Goal: Task Accomplishment & Management: Complete application form

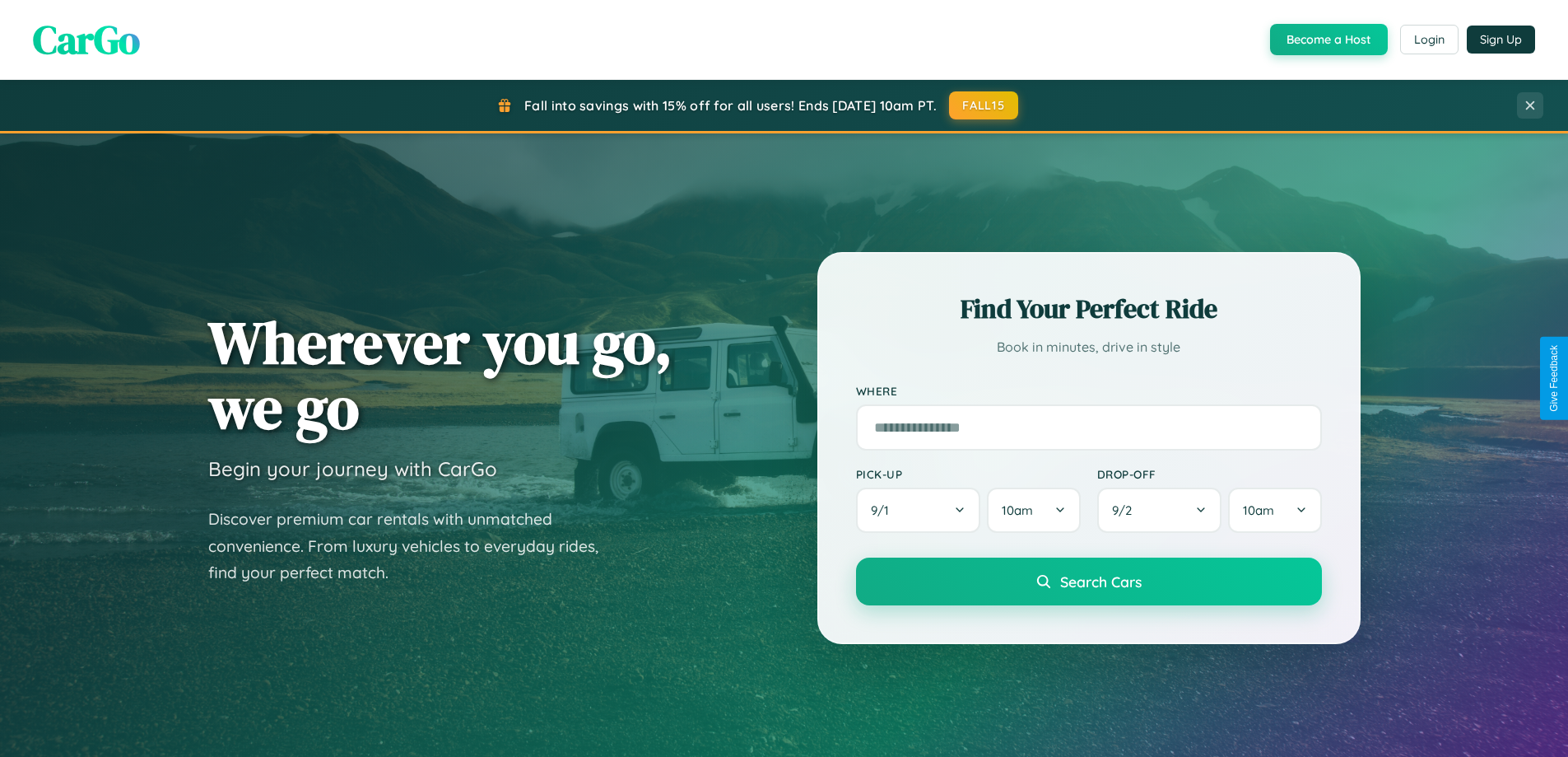
scroll to position [1132, 0]
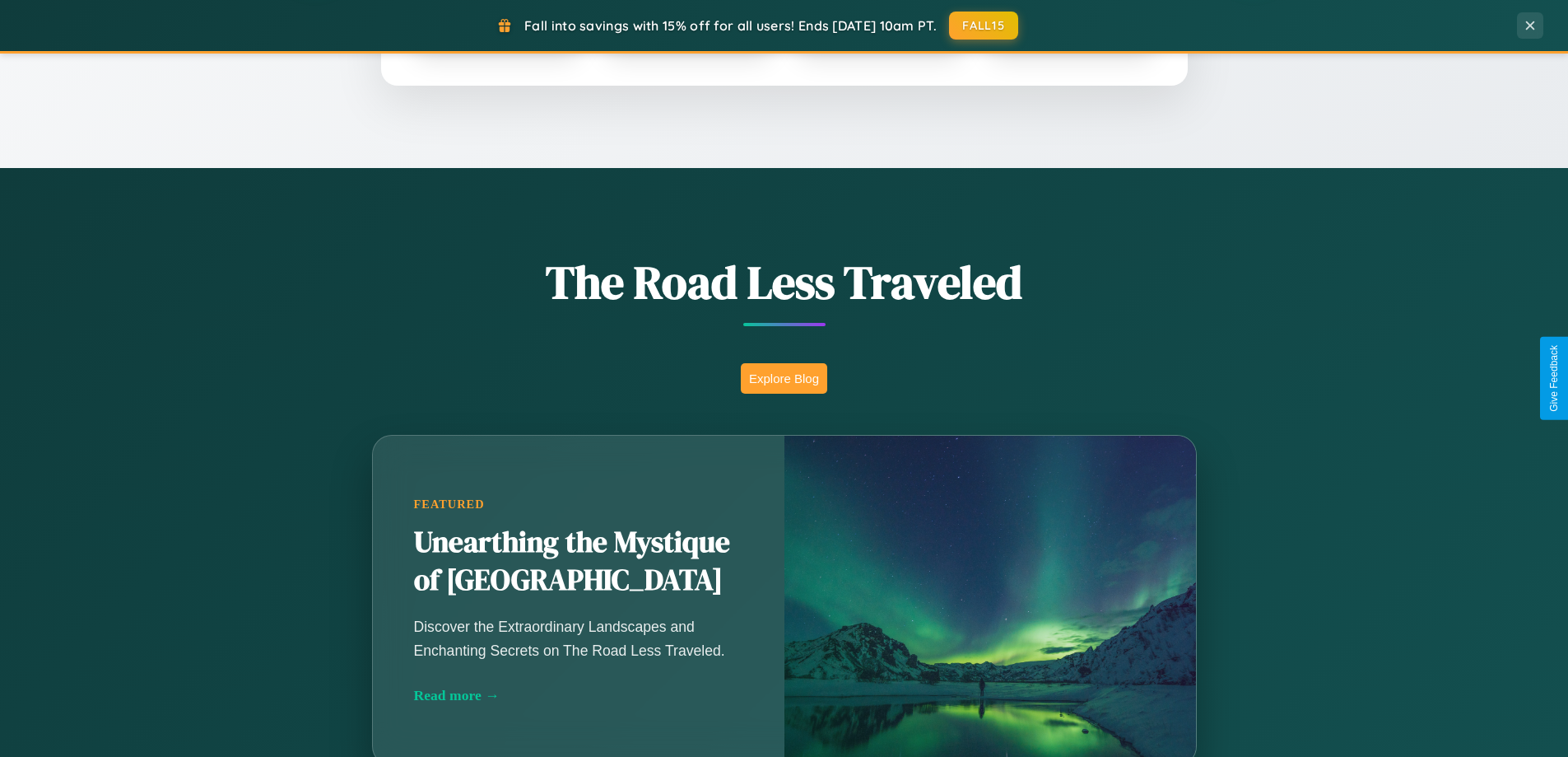
click at [784, 378] on button "Explore Blog" at bounding box center [784, 378] width 86 height 30
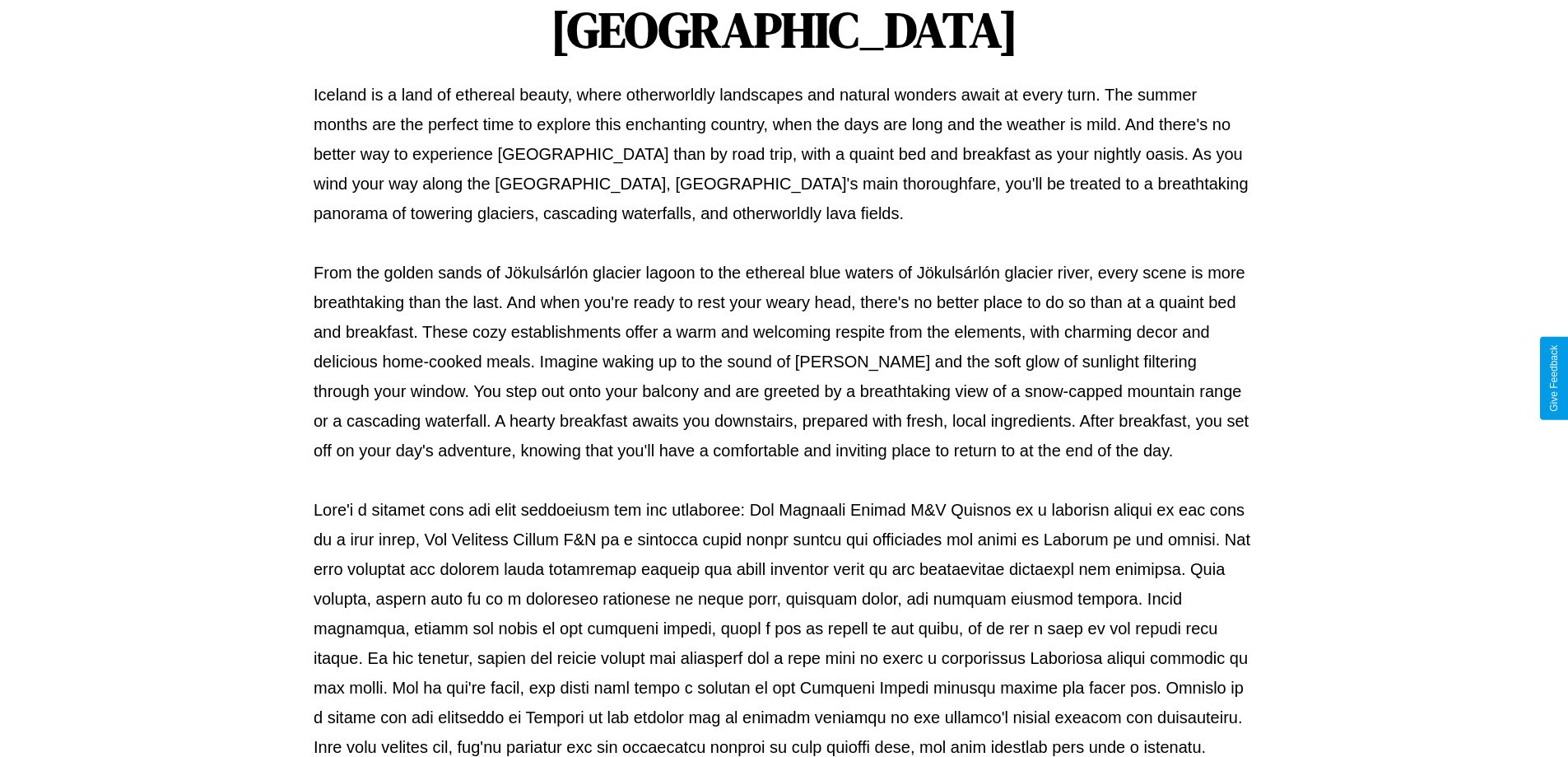
scroll to position [533, 0]
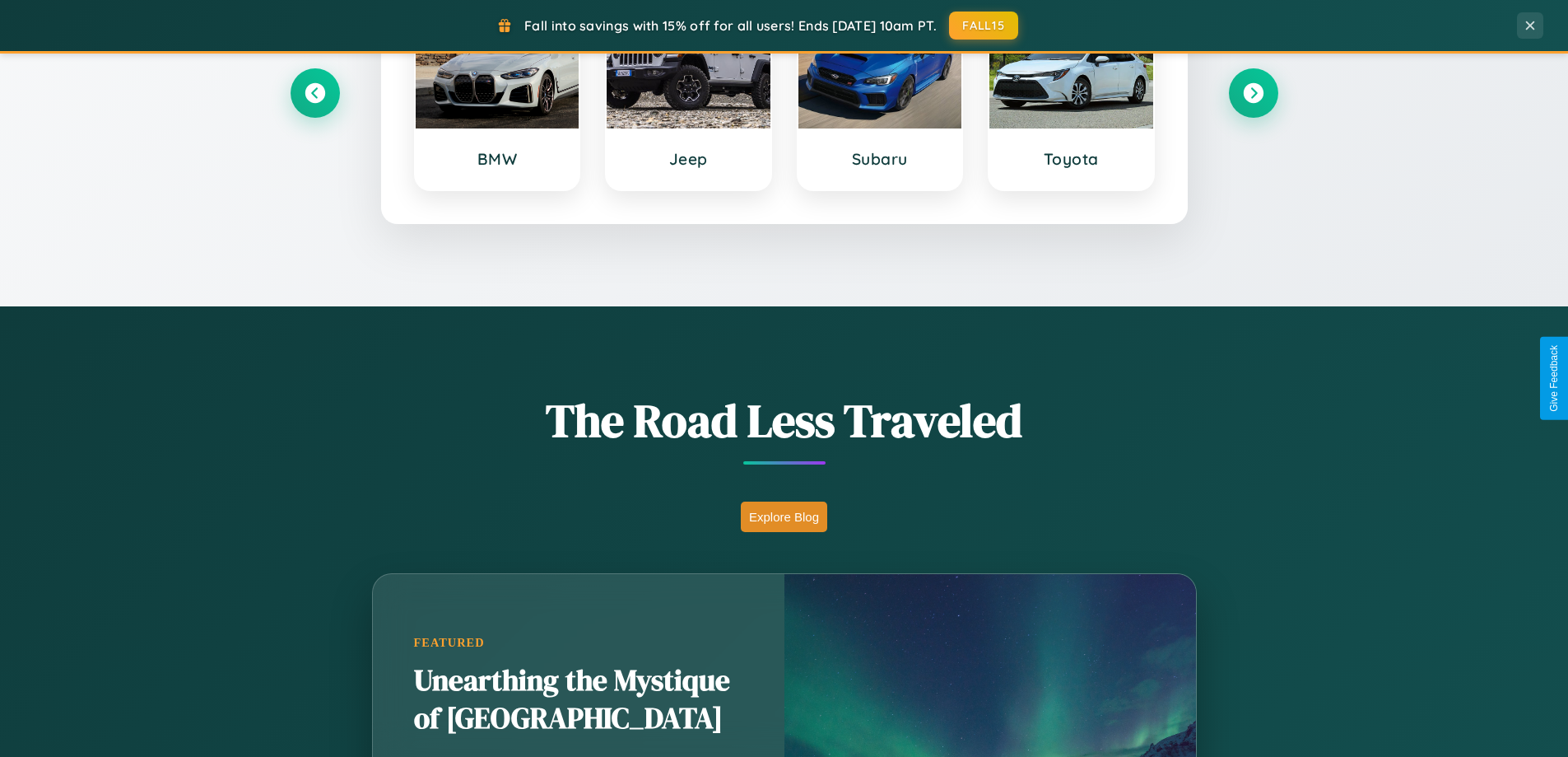
scroll to position [709, 0]
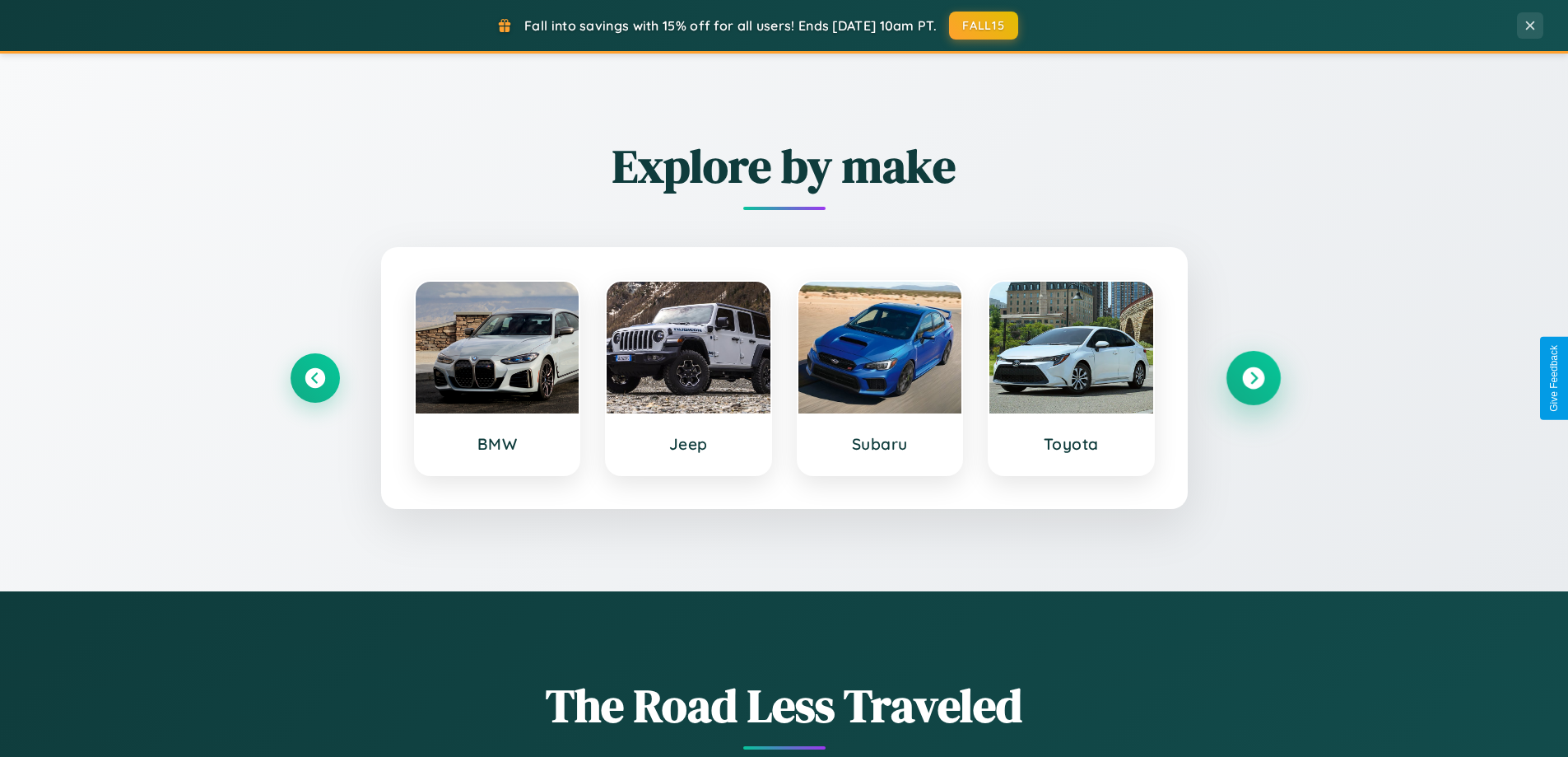
click at [1252, 378] on icon at bounding box center [1253, 378] width 22 height 22
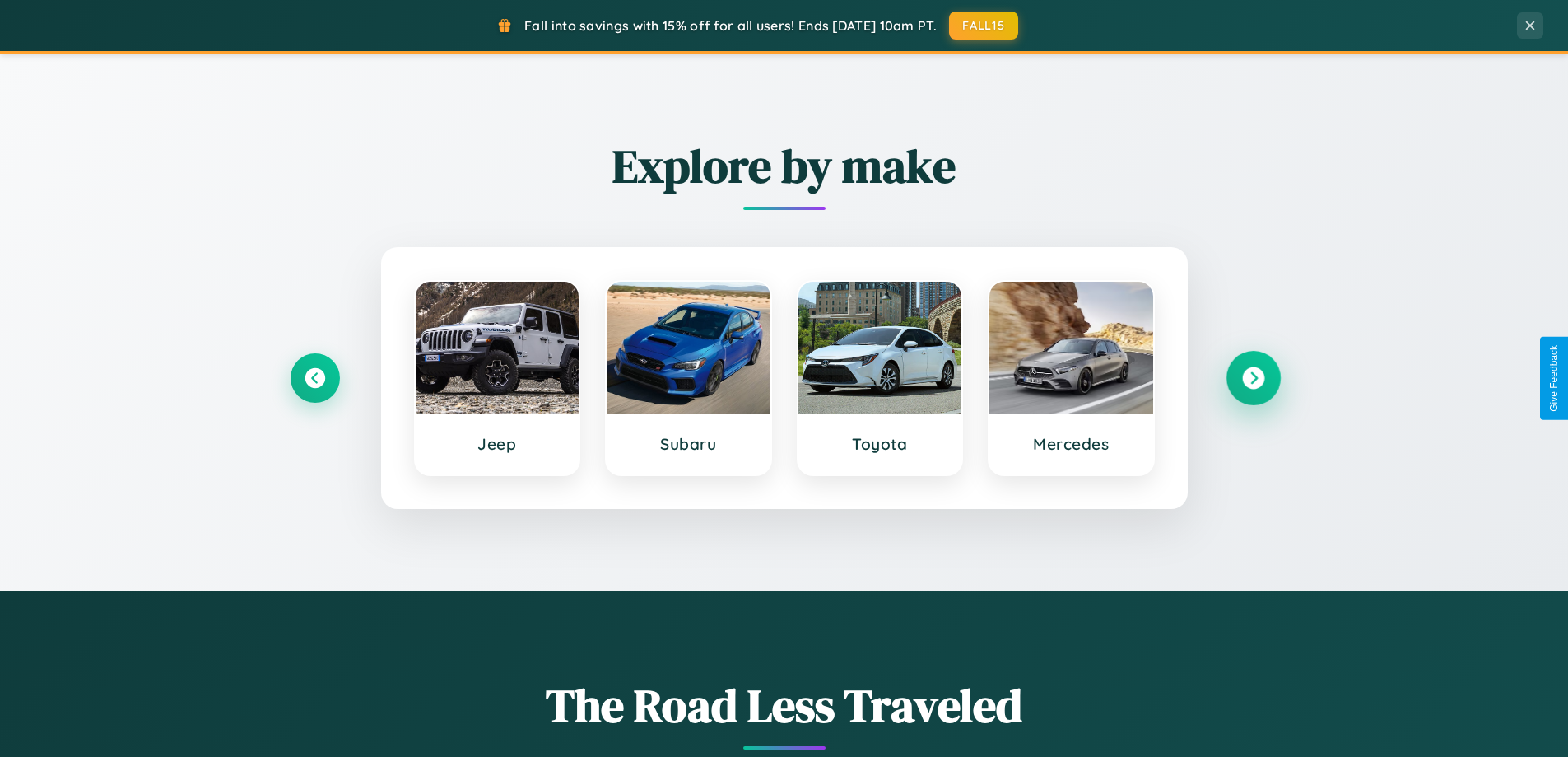
click at [1252, 378] on icon at bounding box center [1253, 378] width 22 height 22
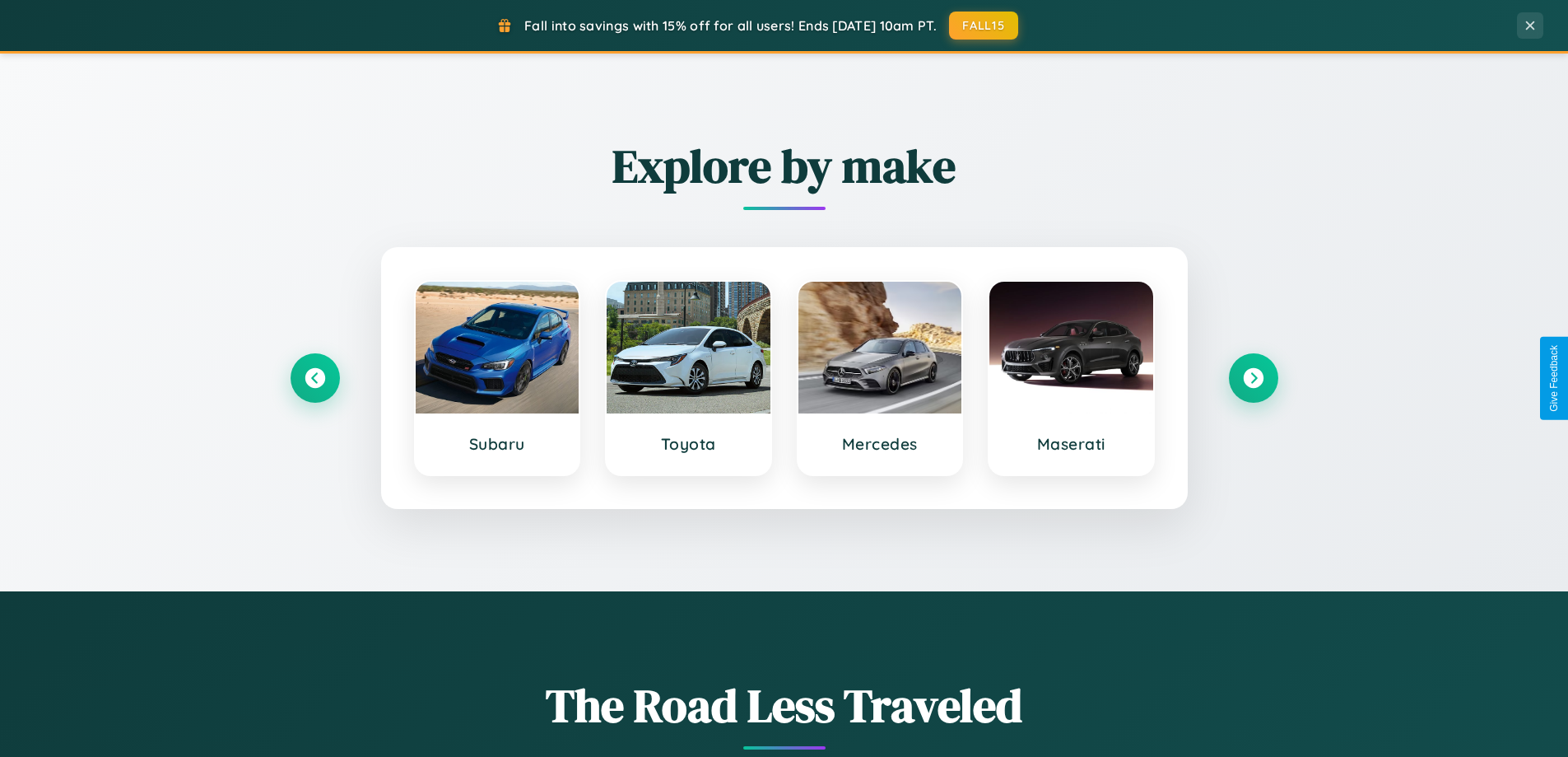
scroll to position [0, 0]
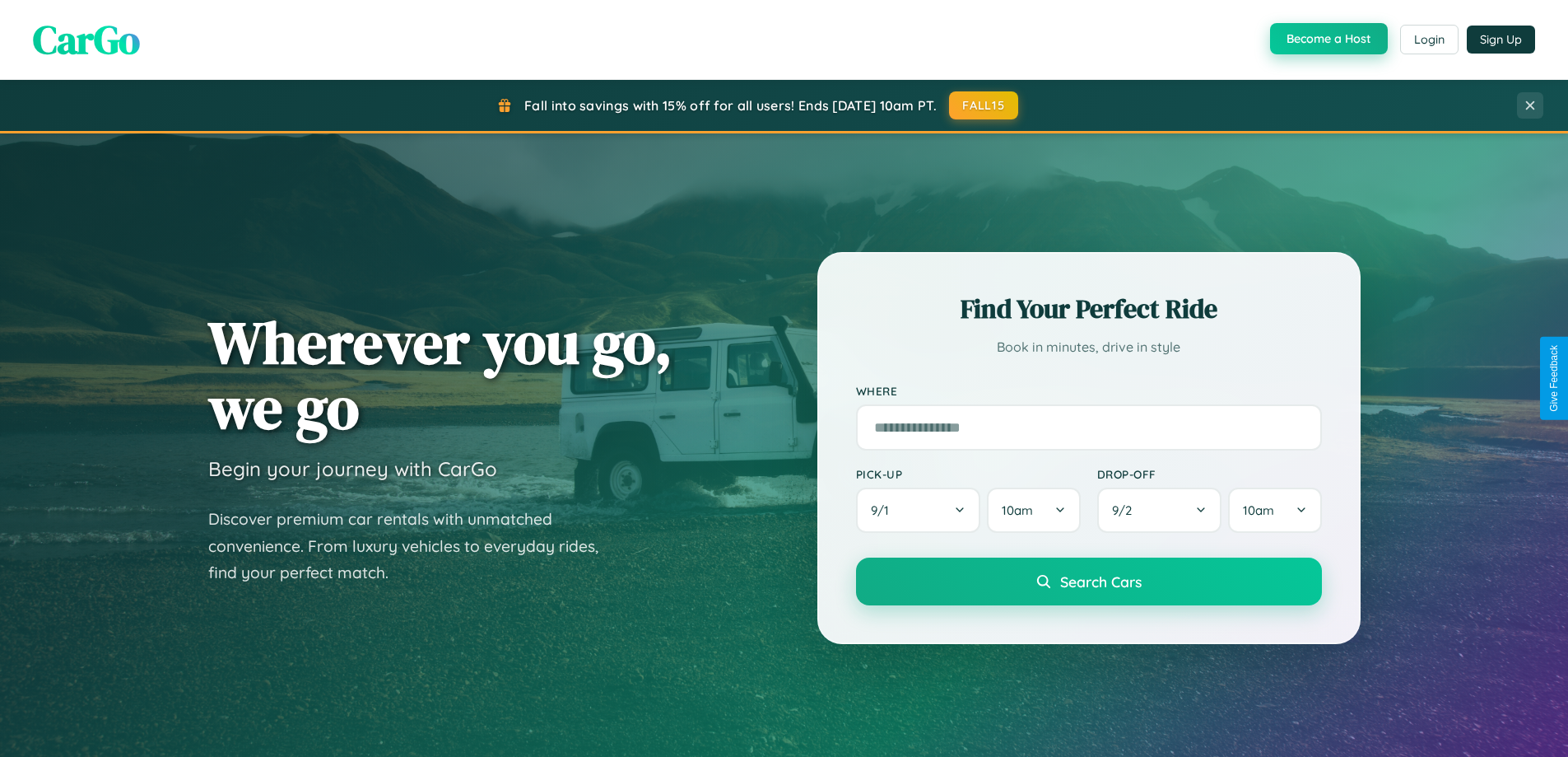
click at [1327, 40] on button "Become a Host" at bounding box center [1328, 39] width 118 height 31
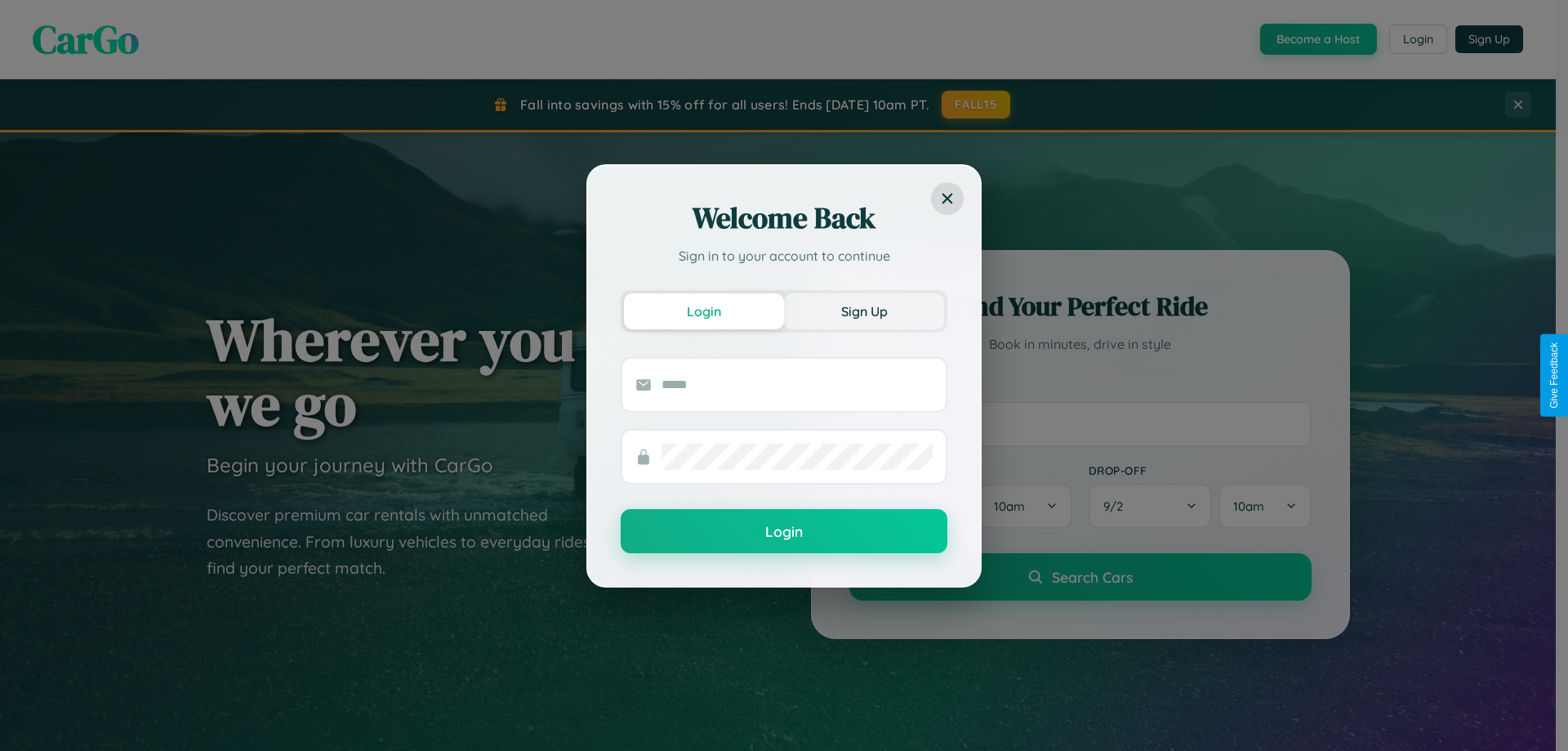
click at [864, 311] on button "Sign Up" at bounding box center [864, 312] width 160 height 36
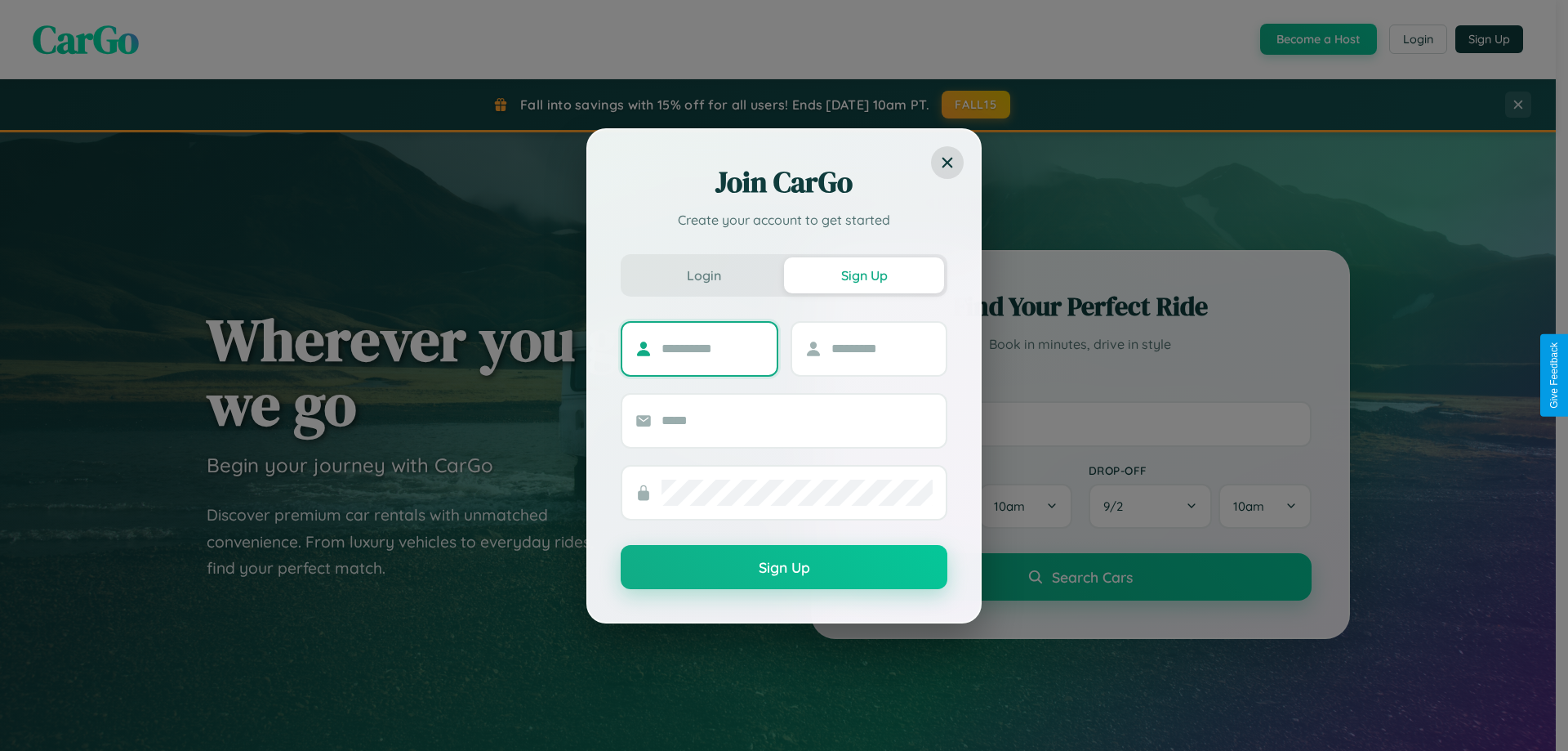
click at [712, 348] on input "text" at bounding box center [712, 348] width 102 height 26
type input "*****"
click at [881, 348] on input "text" at bounding box center [882, 348] width 102 height 26
type input "***"
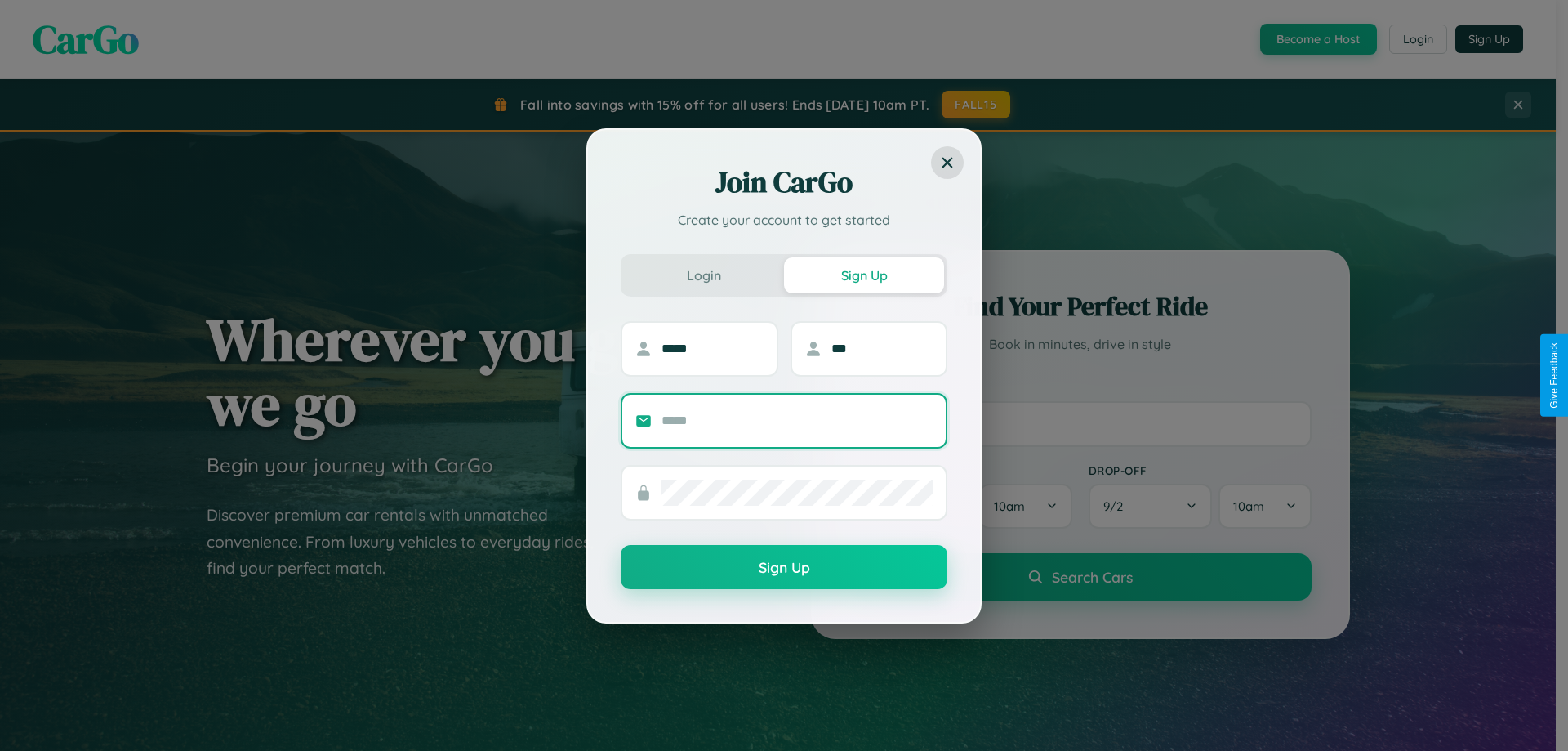
click at [797, 420] on input "text" at bounding box center [797, 421] width 271 height 26
type input "**********"
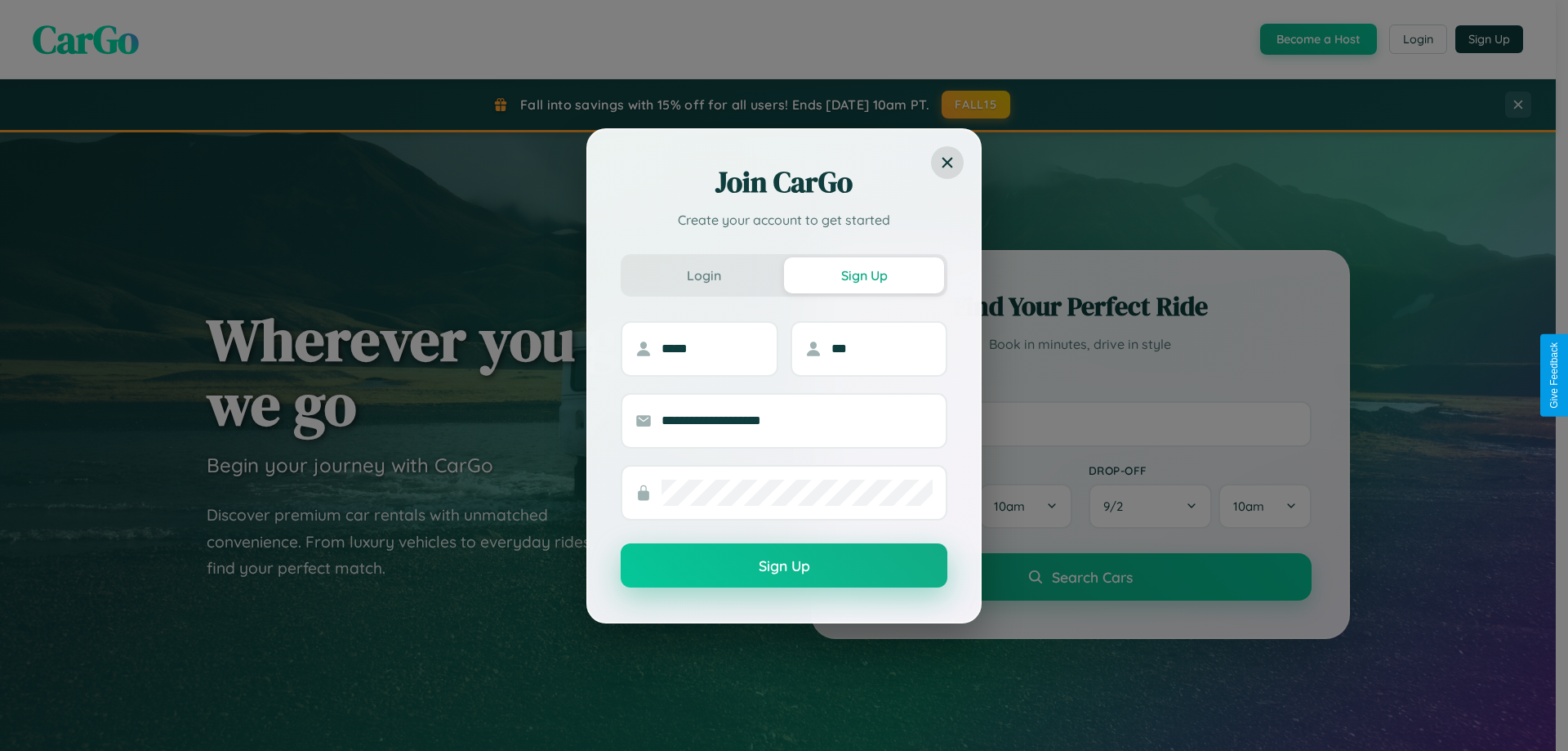
click at [784, 566] on button "Sign Up" at bounding box center [784, 565] width 327 height 44
